Goal: Check status: Check status

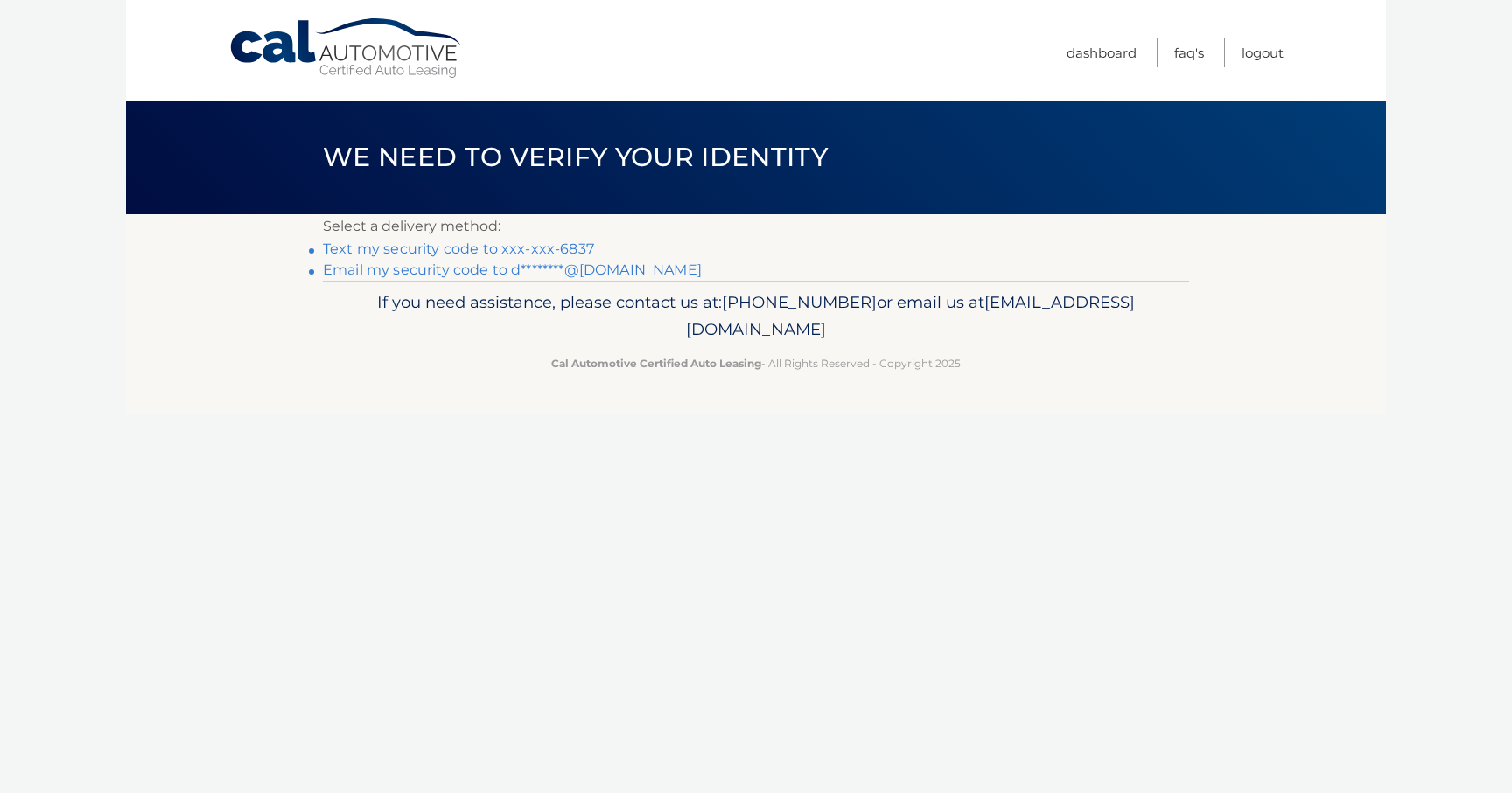
click at [501, 258] on li "Text my security code to xxx-xxx-6837" at bounding box center [756, 249] width 866 height 21
click at [497, 249] on link "Text my security code to xxx-xxx-6837" at bounding box center [459, 248] width 272 height 16
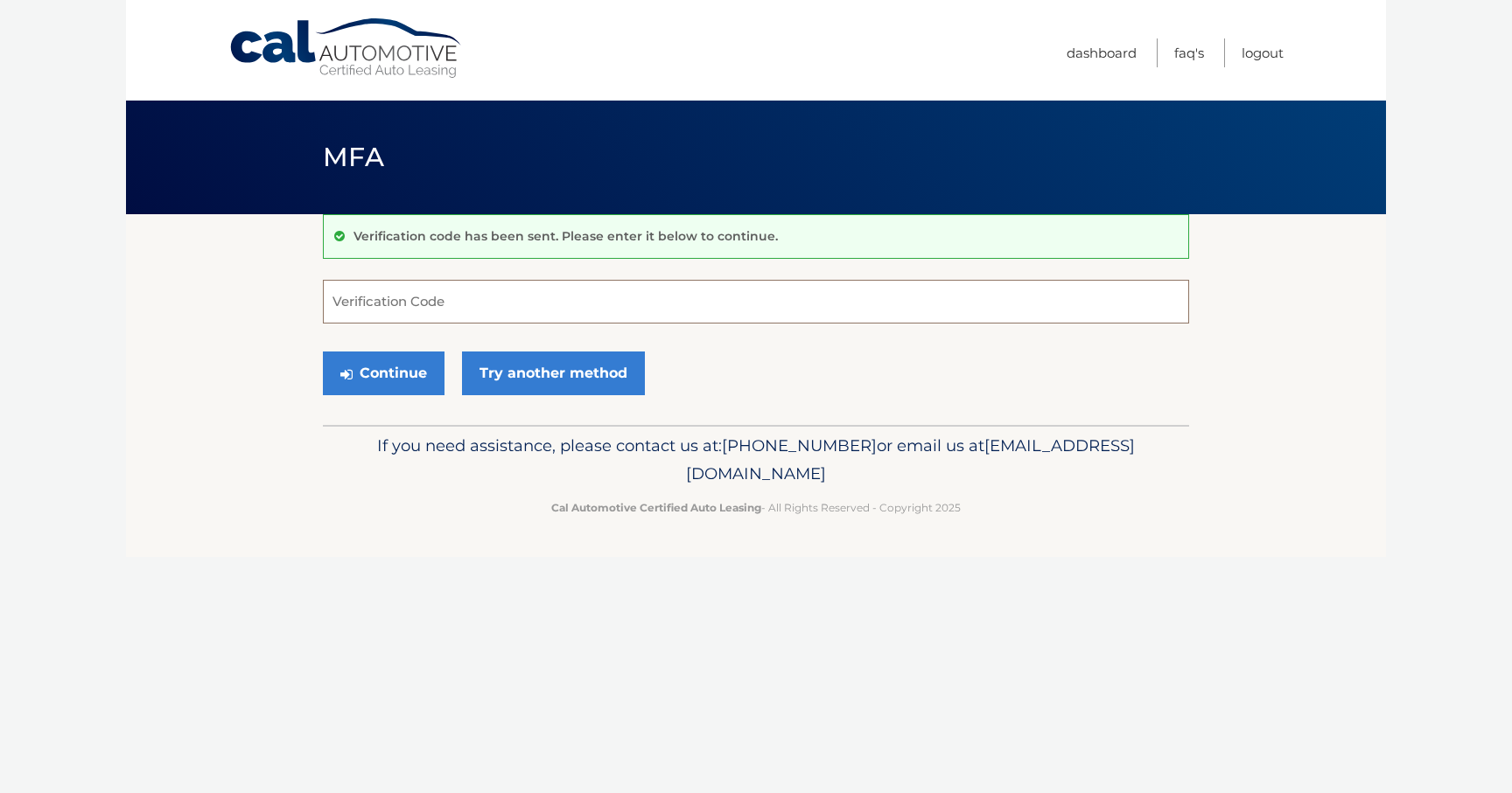
click at [502, 313] on input "Verification Code" at bounding box center [756, 302] width 866 height 44
type input "216714"
click at [396, 383] on button "Continue" at bounding box center [384, 374] width 122 height 44
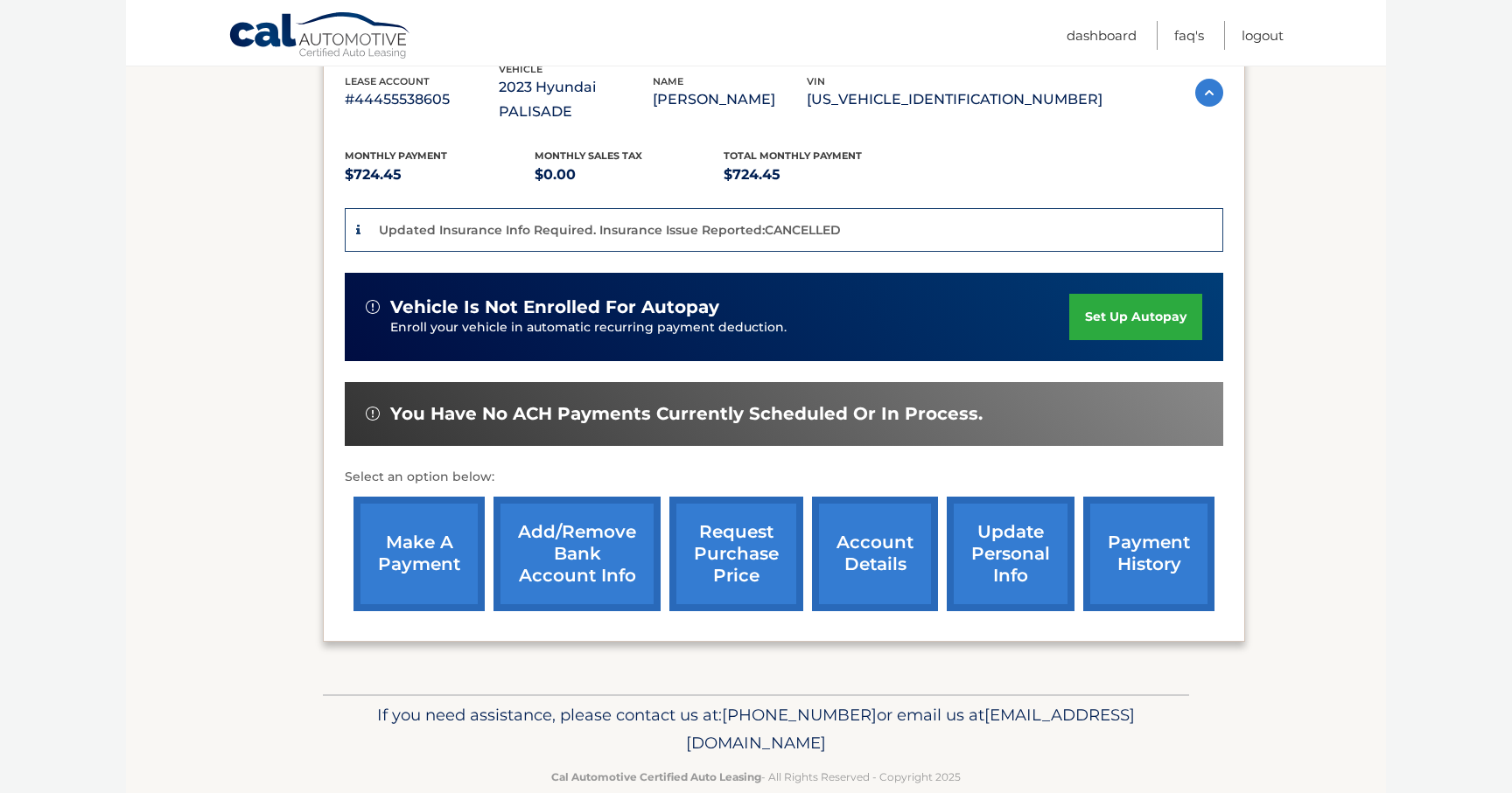
scroll to position [333, 0]
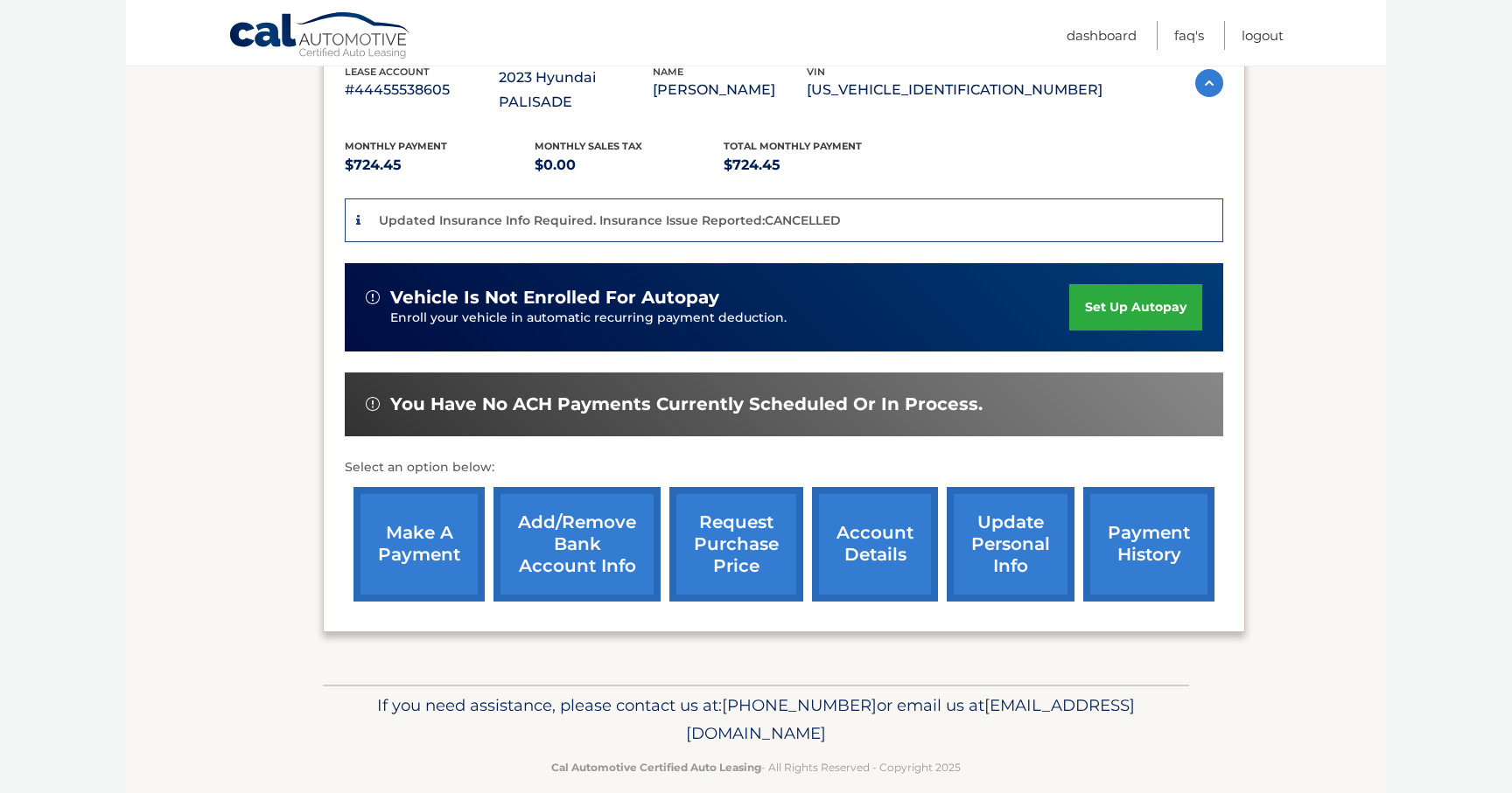
click at [732, 522] on link "request purchase price" at bounding box center [737, 544] width 134 height 114
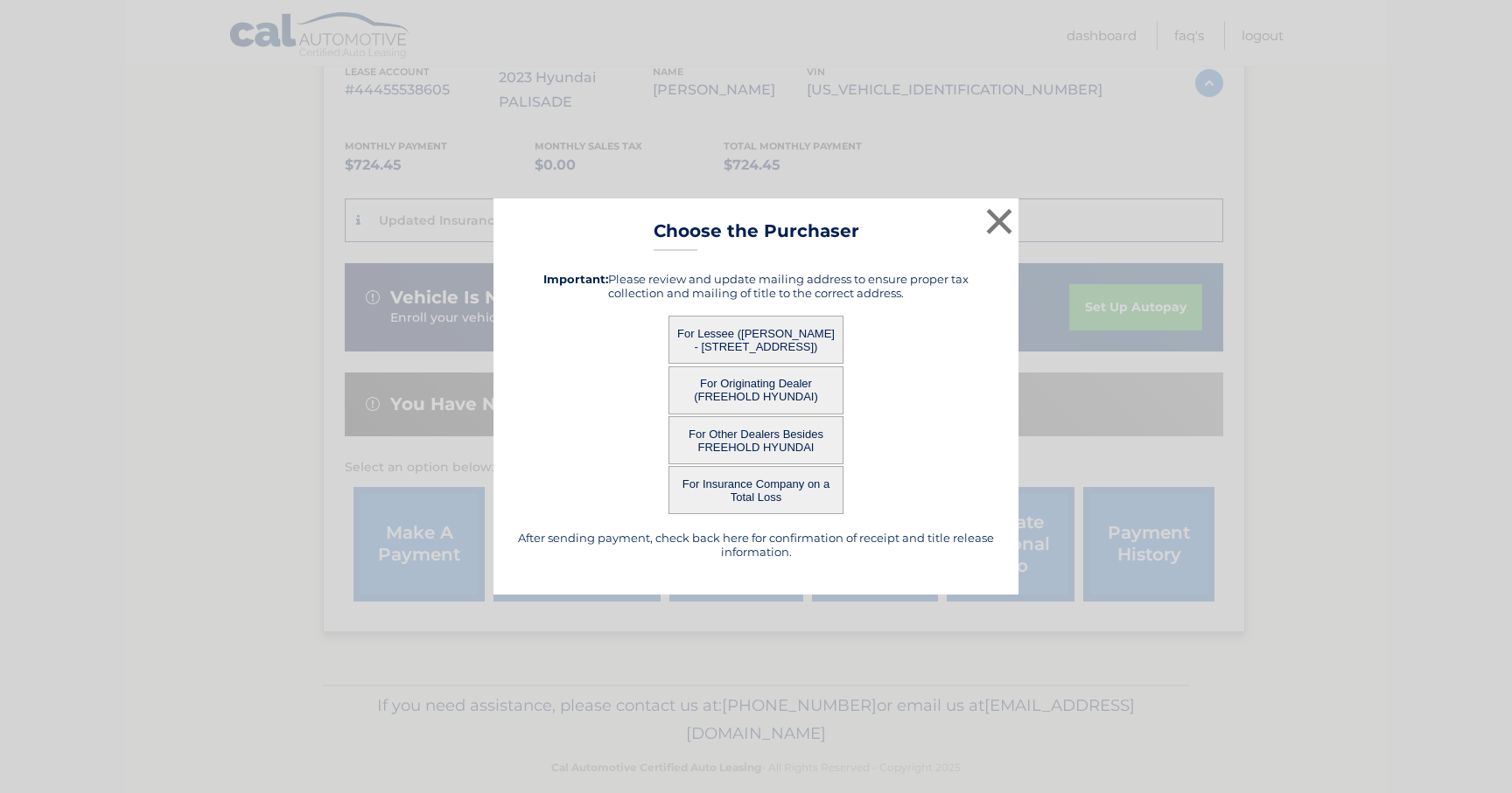
click at [752, 437] on button "For Other Dealers Besides FREEHOLD HYUNDAI" at bounding box center [756, 440] width 175 height 48
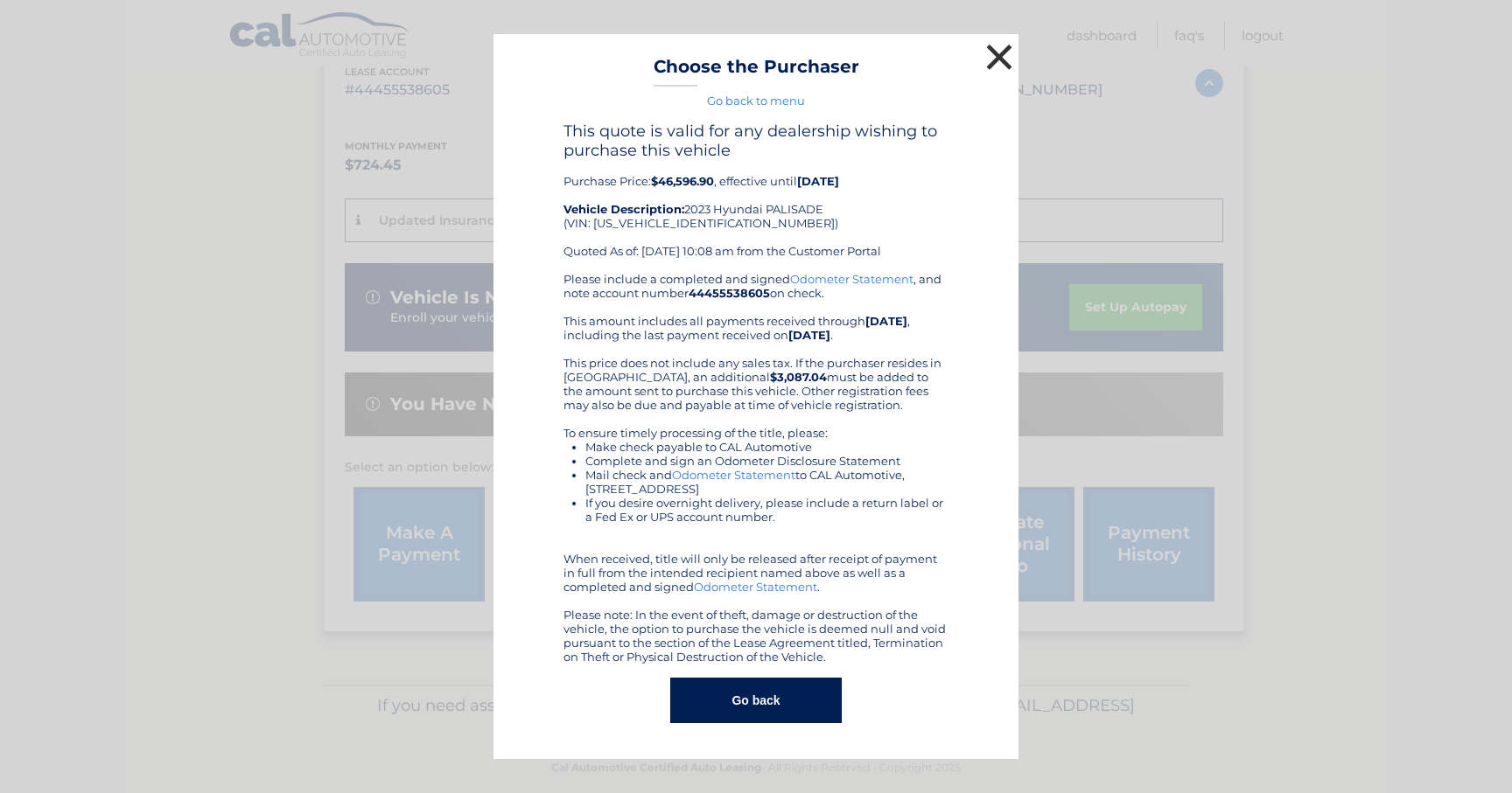
click at [1009, 56] on button "×" at bounding box center [999, 57] width 35 height 35
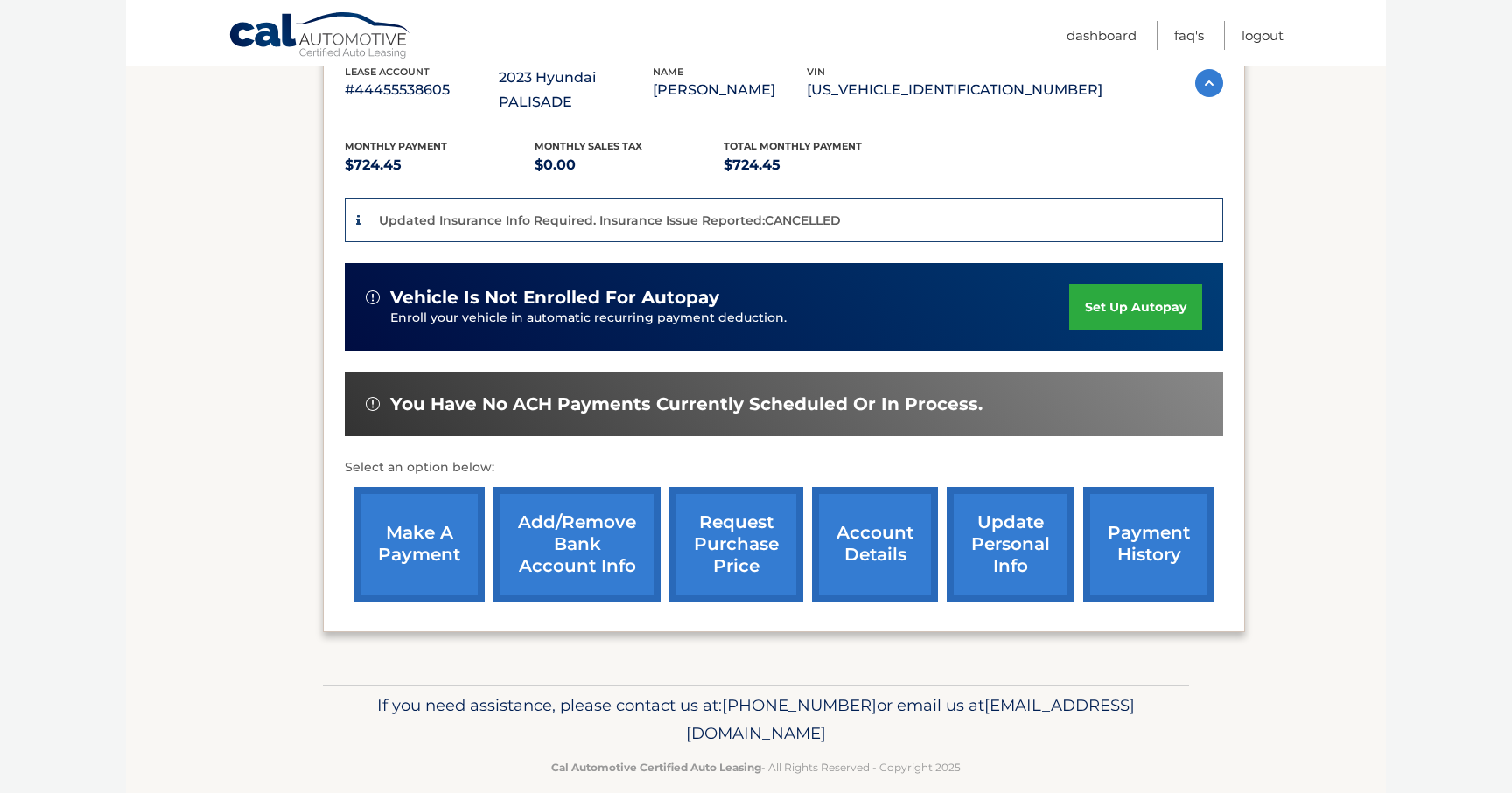
click at [704, 529] on link "request purchase price" at bounding box center [737, 544] width 134 height 114
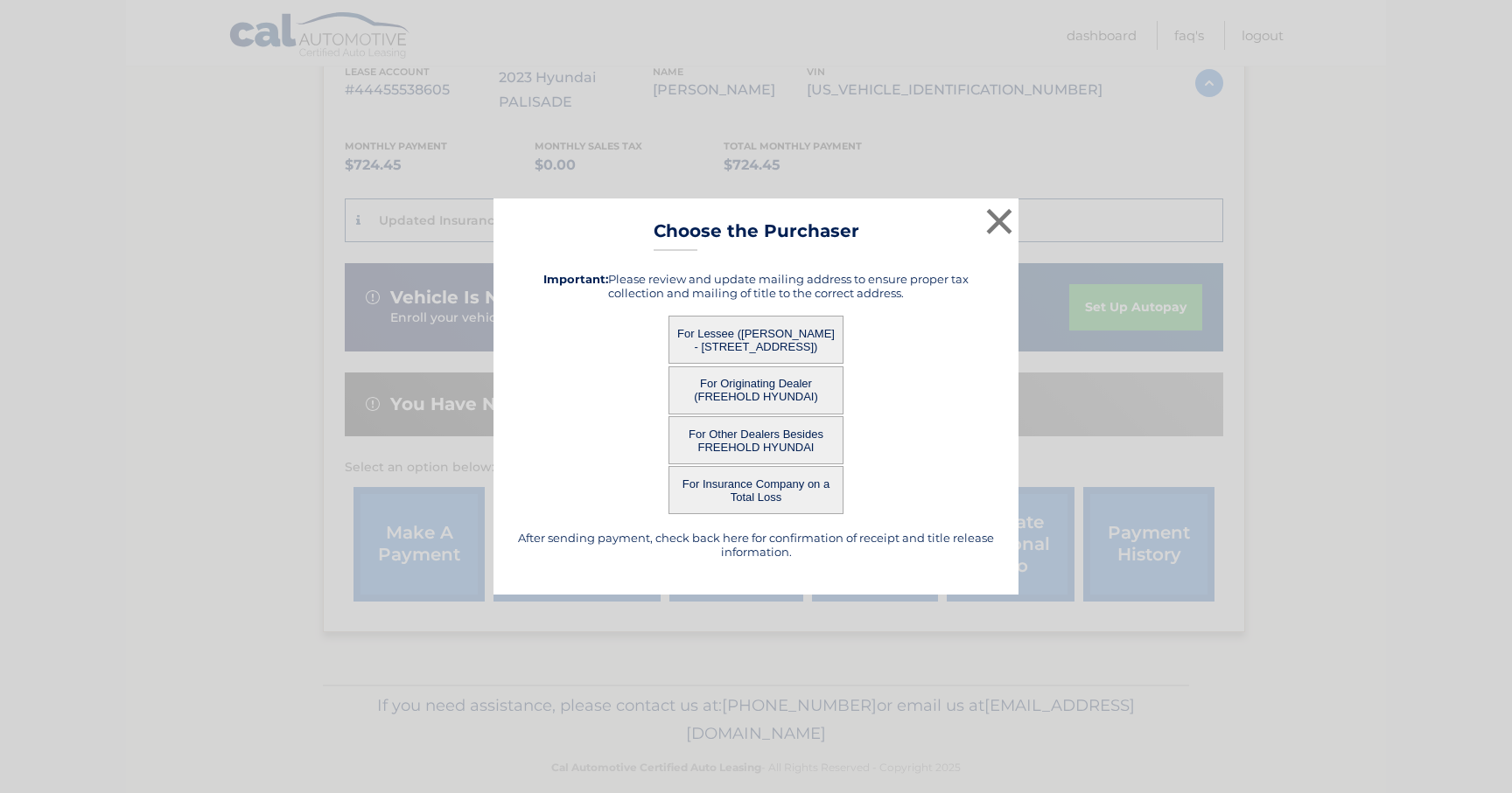
click at [772, 390] on button "For Originating Dealer (FREEHOLD HYUNDAI)" at bounding box center [756, 390] width 175 height 48
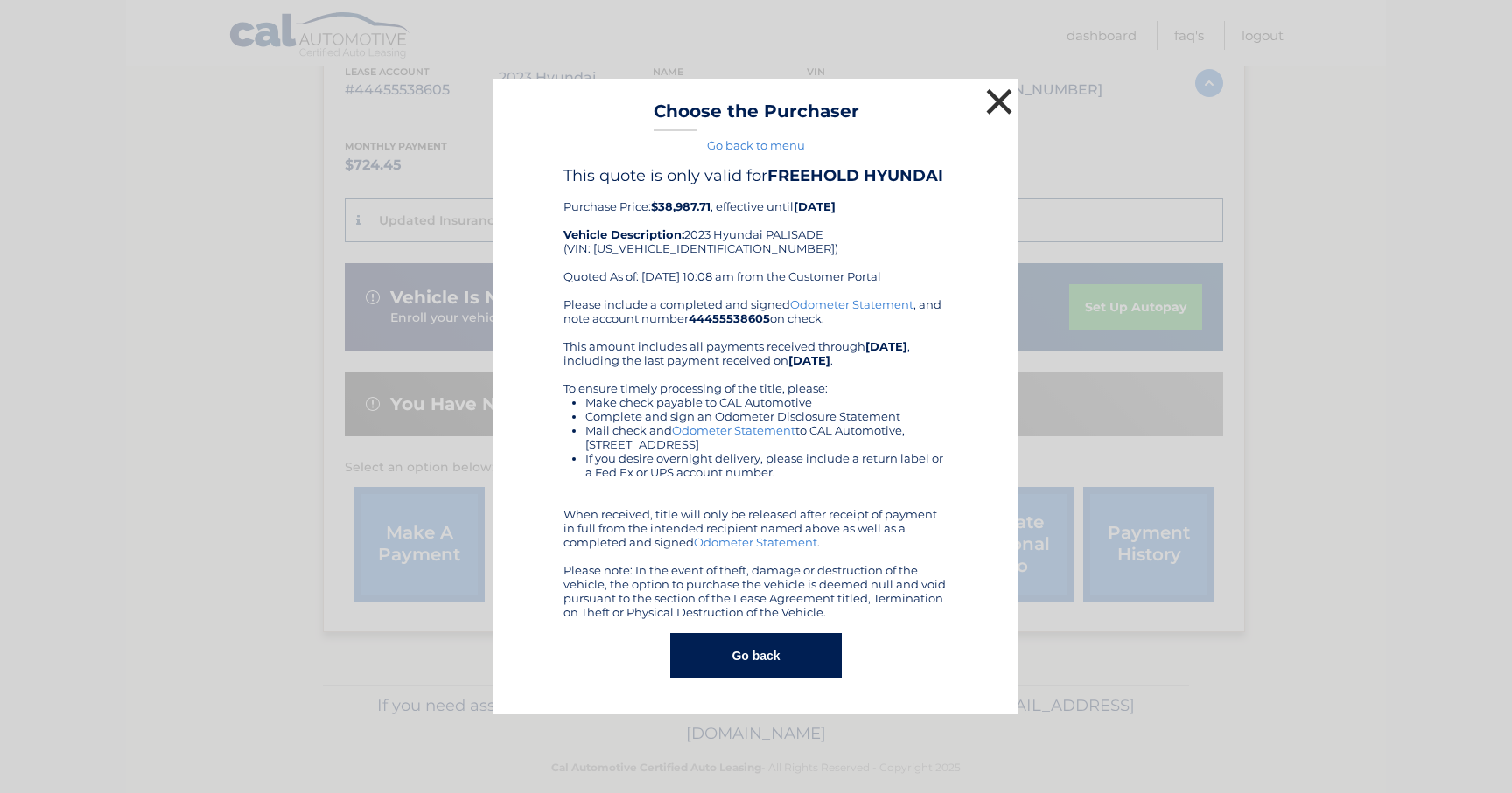
click at [1007, 92] on button "×" at bounding box center [999, 102] width 35 height 35
